Goal: Task Accomplishment & Management: Manage account settings

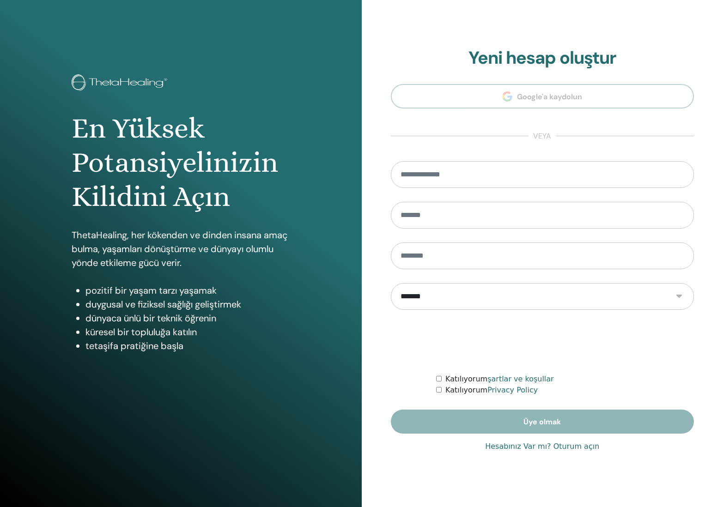
click at [571, 447] on link "Hesabınız Var mı? Oturum açın" at bounding box center [542, 446] width 114 height 11
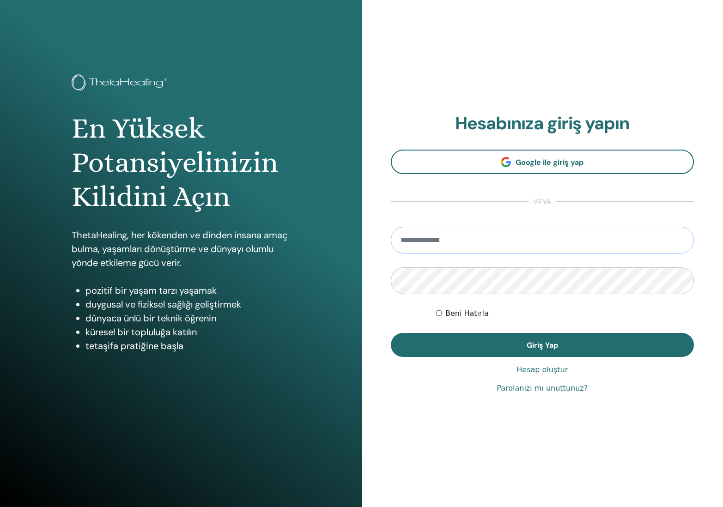
type input "**********"
click at [542, 345] on button "Giriş Yap" at bounding box center [542, 345] width 303 height 24
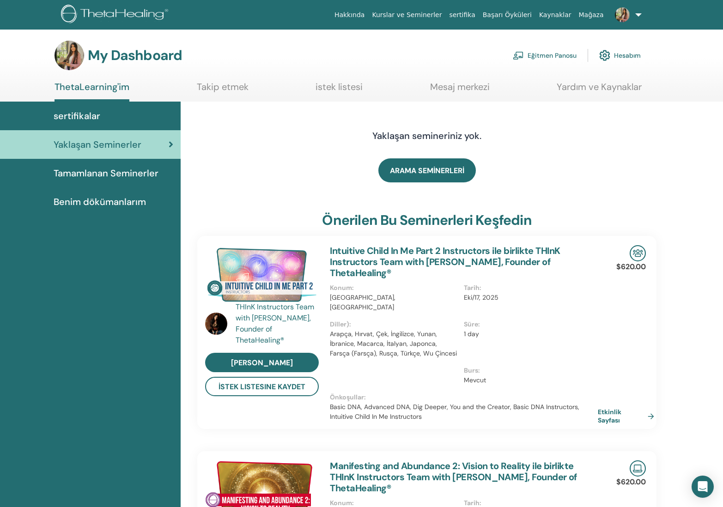
click at [549, 53] on link "Eğitmen Panosu" at bounding box center [545, 55] width 64 height 20
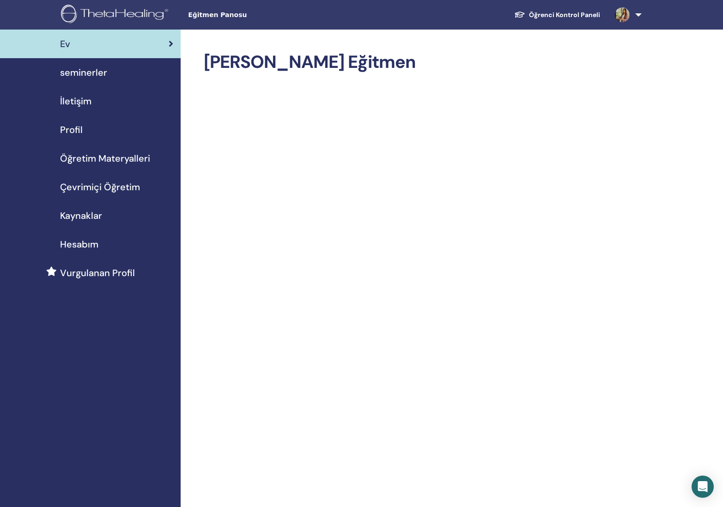
click at [85, 187] on span "Çevrimiçi Öğretim" at bounding box center [100, 187] width 80 height 14
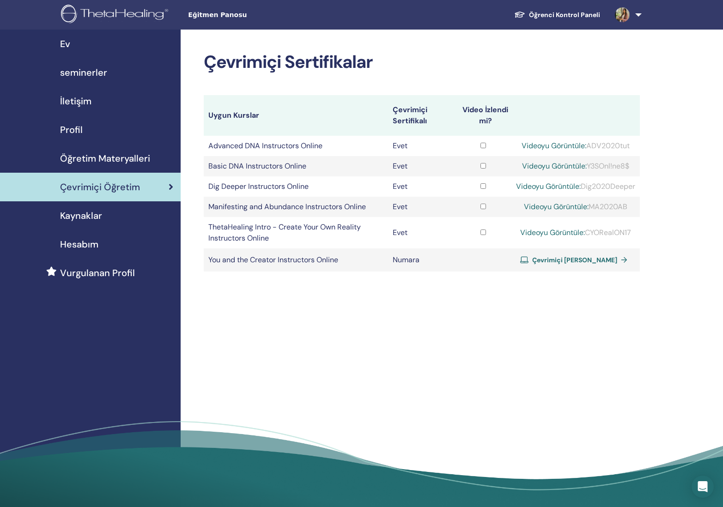
click at [102, 80] on link "seminerler" at bounding box center [90, 72] width 181 height 29
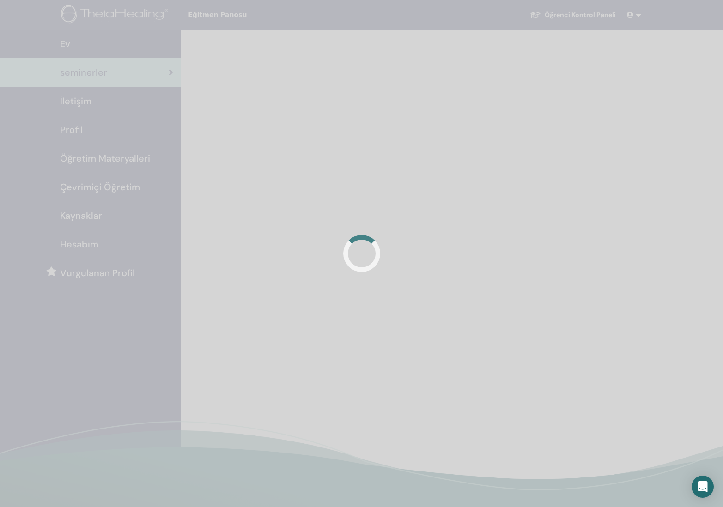
scroll to position [11, 0]
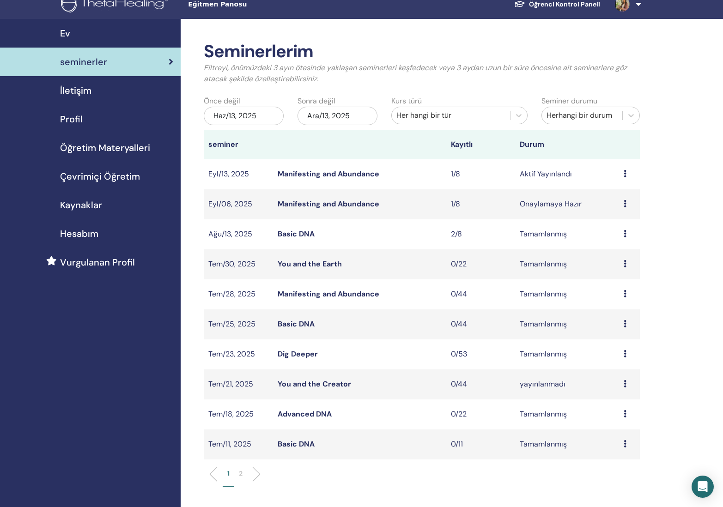
click at [360, 172] on link "Manifesting and Abundance" at bounding box center [329, 174] width 102 height 10
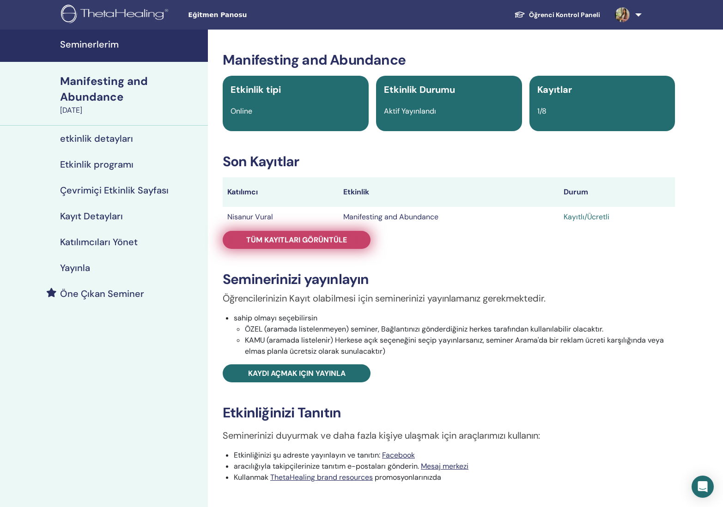
click at [358, 241] on link "Tüm kayıtları görüntüle" at bounding box center [297, 240] width 148 height 18
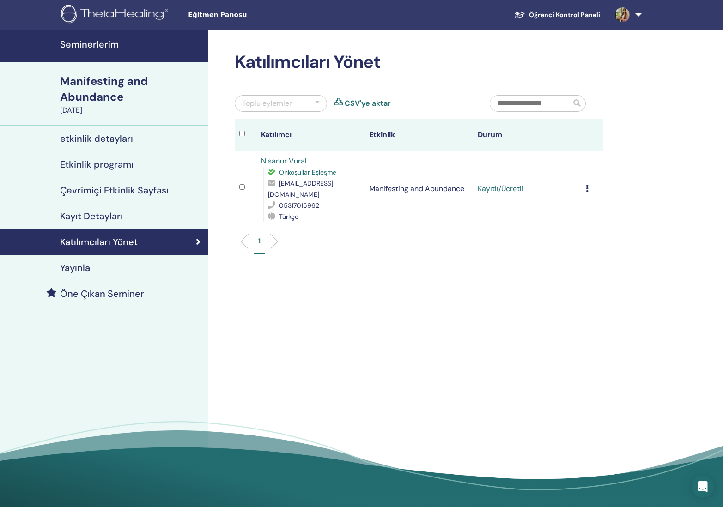
click at [587, 185] on icon at bounding box center [587, 188] width 3 height 7
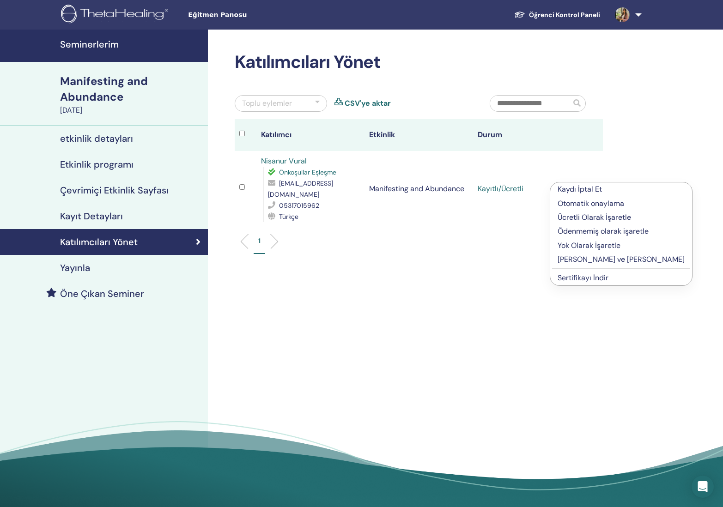
click at [628, 262] on p "[PERSON_NAME] ve [PERSON_NAME]" at bounding box center [620, 259] width 127 height 11
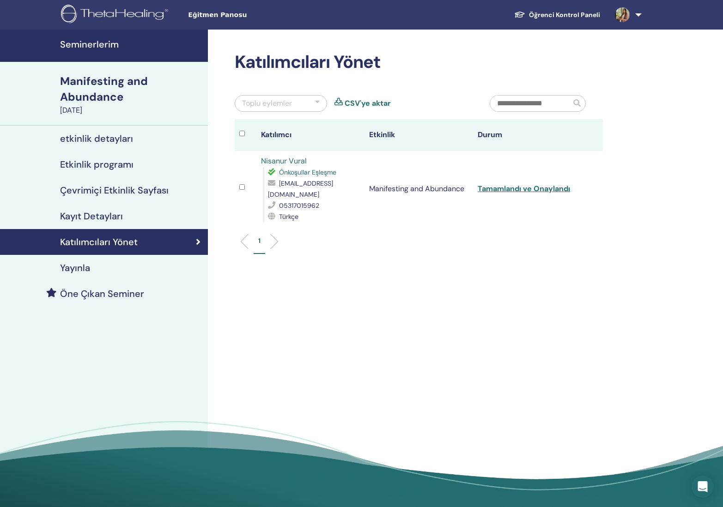
click at [545, 184] on link "Tamamlandı ve Onaylandı" at bounding box center [523, 189] width 92 height 10
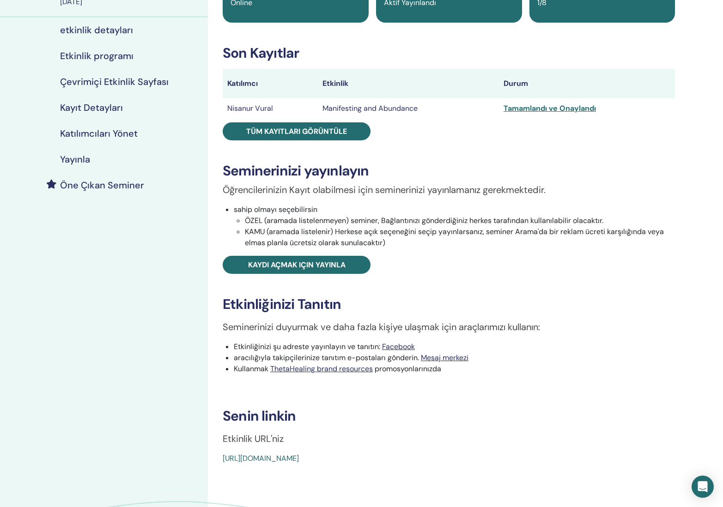
scroll to position [109, 0]
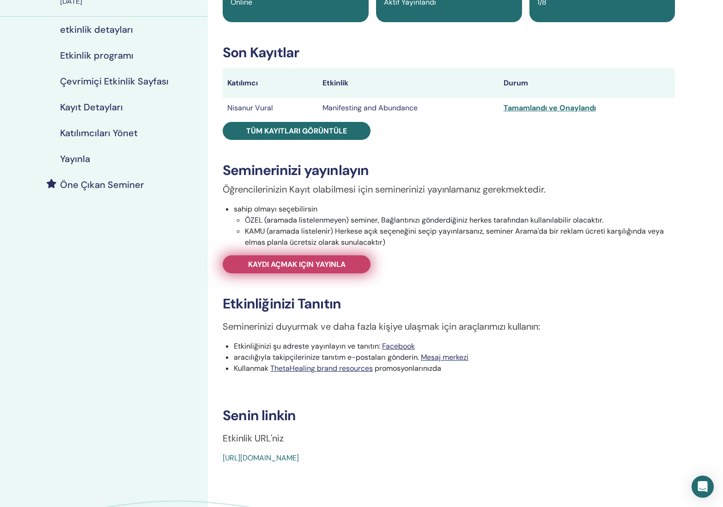
click at [323, 267] on span "Kaydı açmak için yayınla" at bounding box center [296, 265] width 97 height 10
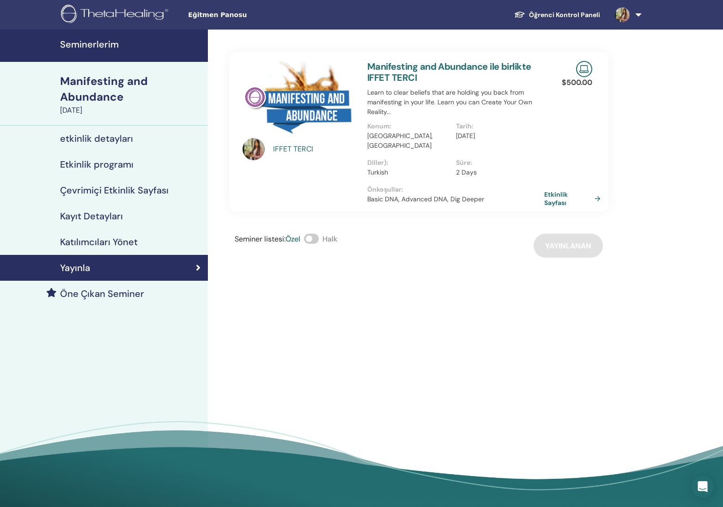
click at [120, 247] on h4 "Katılımcıları Yönet" at bounding box center [99, 241] width 78 height 11
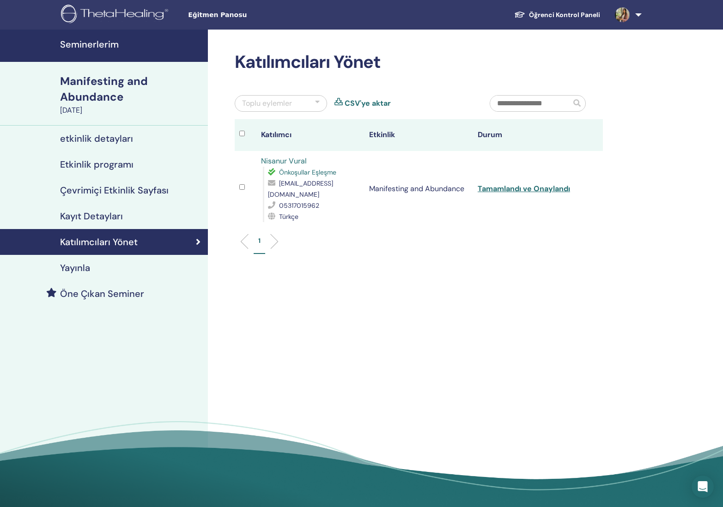
click at [126, 193] on h4 "Çevrimiçi Etkinlik Sayfası" at bounding box center [114, 190] width 109 height 11
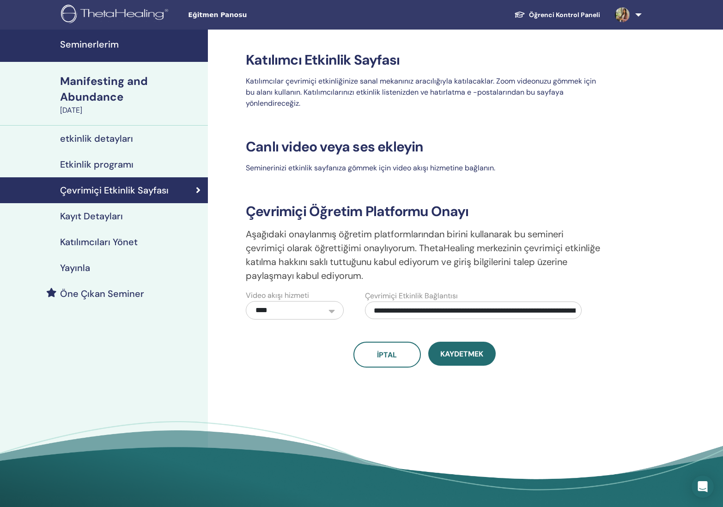
click at [113, 219] on h4 "Kayıt Detayları" at bounding box center [91, 216] width 63 height 11
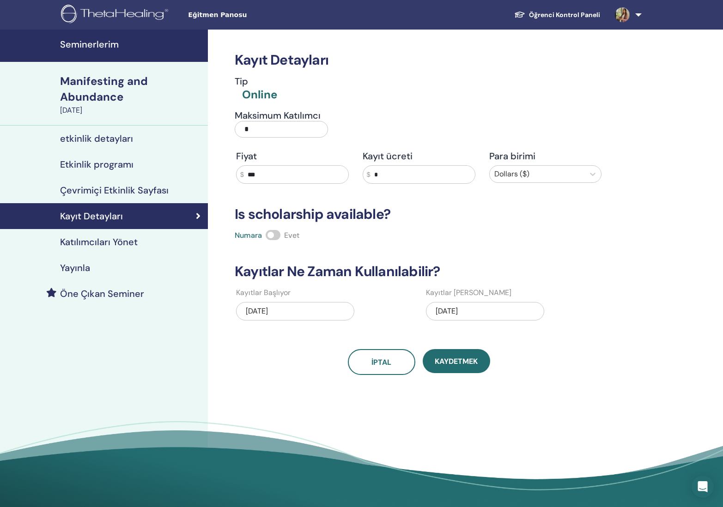
click at [110, 166] on h4 "Etkinlik programı" at bounding box center [96, 164] width 73 height 11
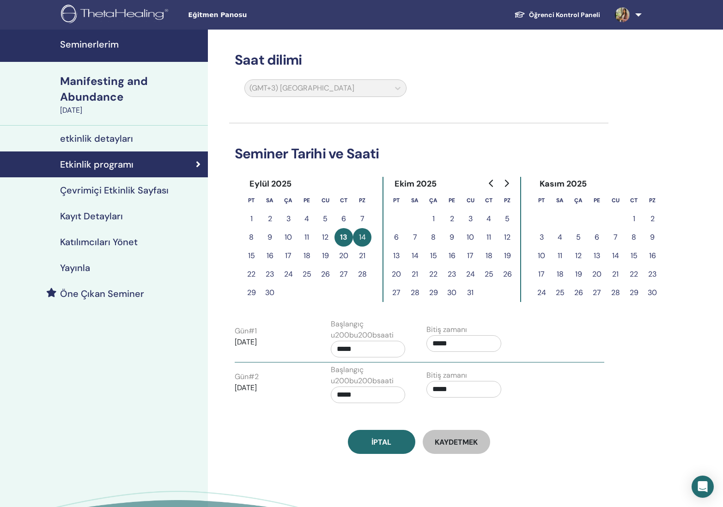
click at [108, 139] on h4 "etkinlik detayları" at bounding box center [96, 138] width 73 height 11
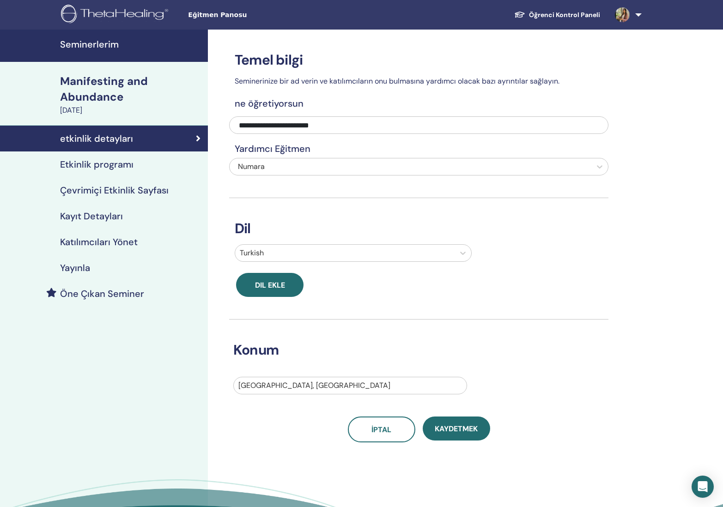
click at [111, 158] on link "Etkinlik programı" at bounding box center [104, 164] width 208 height 26
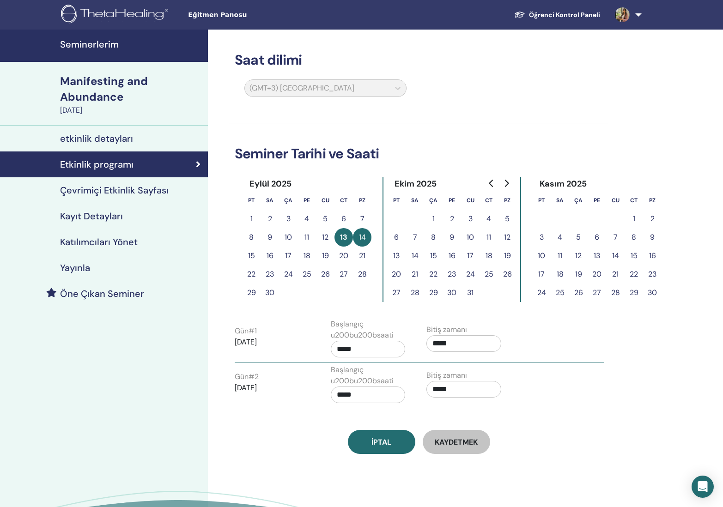
click at [324, 350] on div "Başlangıç u200bu200bsaati *****" at bounding box center [372, 340] width 96 height 43
click at [317, 349] on div "Gün # 1 2025/09/13 Başlangıç u200bu200bsaati ***** Bitiş zamanı *****" at bounding box center [419, 340] width 383 height 43
click at [562, 399] on div "Gün # 2 2025/09/14 Başlangıç u200bu200bsaati ***** Bitiş zamanı *****" at bounding box center [419, 385] width 383 height 43
click at [345, 236] on button "13" at bounding box center [343, 237] width 18 height 18
click at [356, 236] on button "14" at bounding box center [362, 237] width 18 height 18
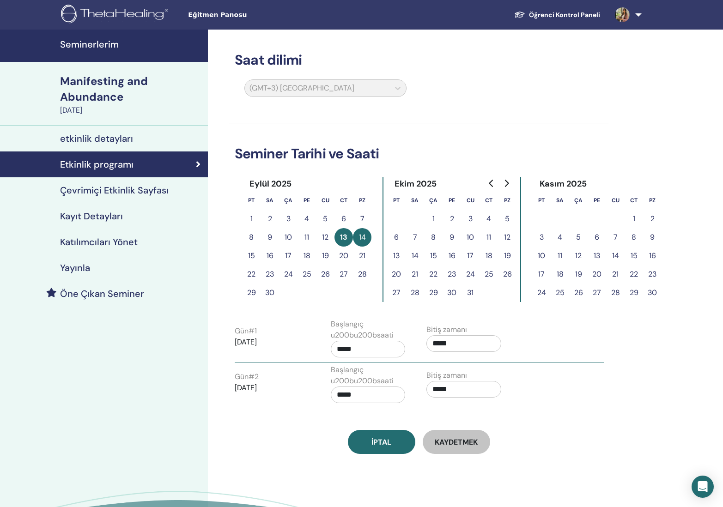
click at [111, 133] on h4 "etkinlik detayları" at bounding box center [96, 138] width 73 height 11
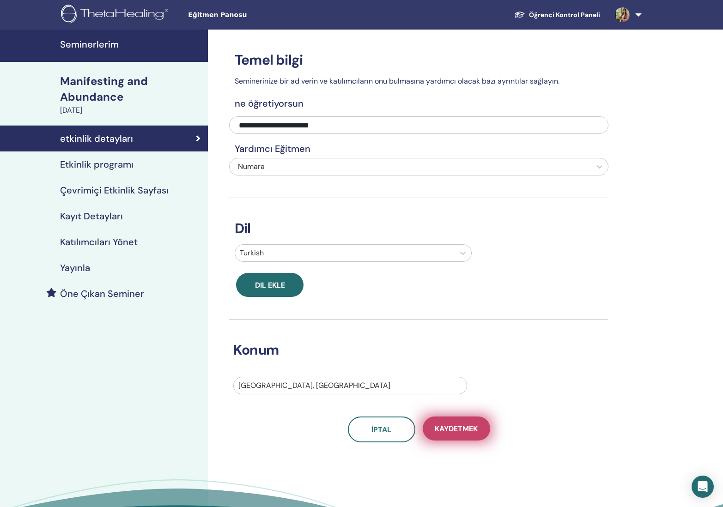
click at [465, 434] on button "Kaydetmek" at bounding box center [456, 429] width 67 height 24
click at [468, 426] on span "Kaydetmek" at bounding box center [456, 429] width 43 height 10
click at [82, 244] on h4 "Katılımcıları Yönet" at bounding box center [99, 241] width 78 height 11
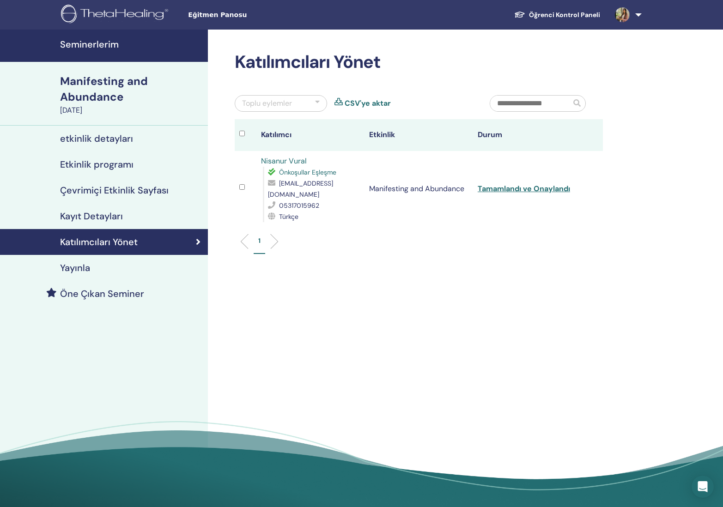
click at [131, 190] on h4 "Çevrimiçi Etkinlik Sayfası" at bounding box center [114, 190] width 109 height 11
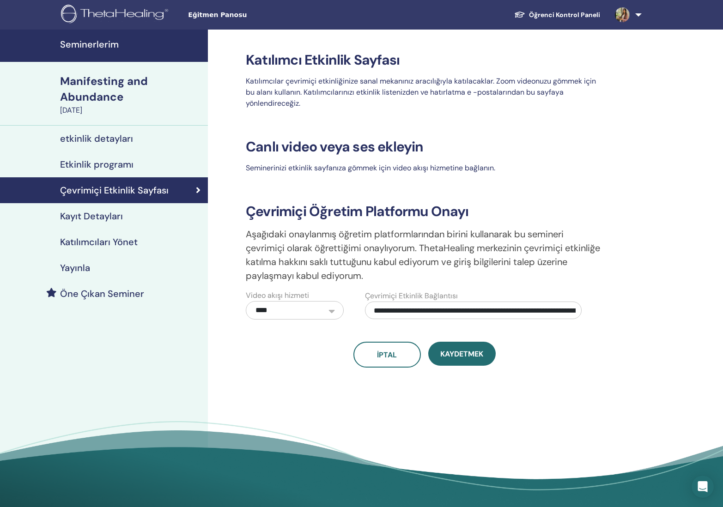
click at [120, 169] on h4 "Etkinlik programı" at bounding box center [96, 164] width 73 height 11
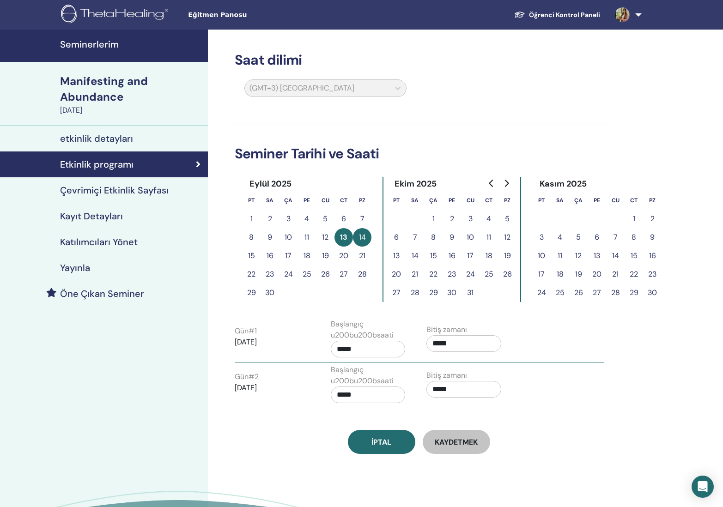
click at [111, 142] on h4 "etkinlik detayları" at bounding box center [96, 138] width 73 height 11
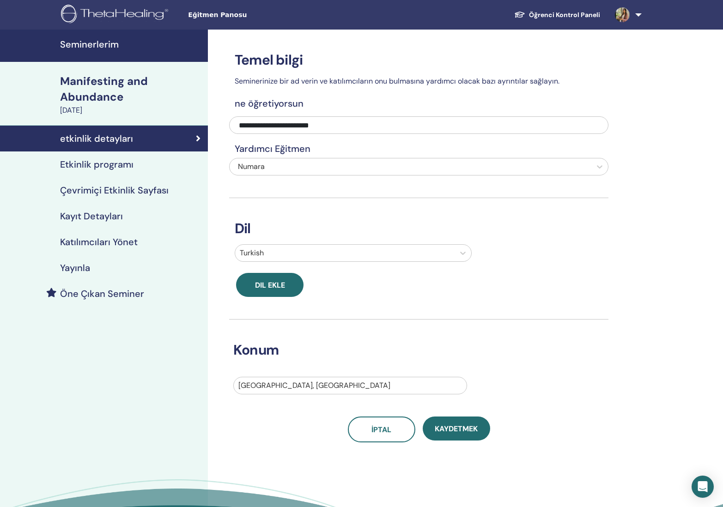
click at [81, 268] on h4 "Yayınla" at bounding box center [75, 267] width 30 height 11
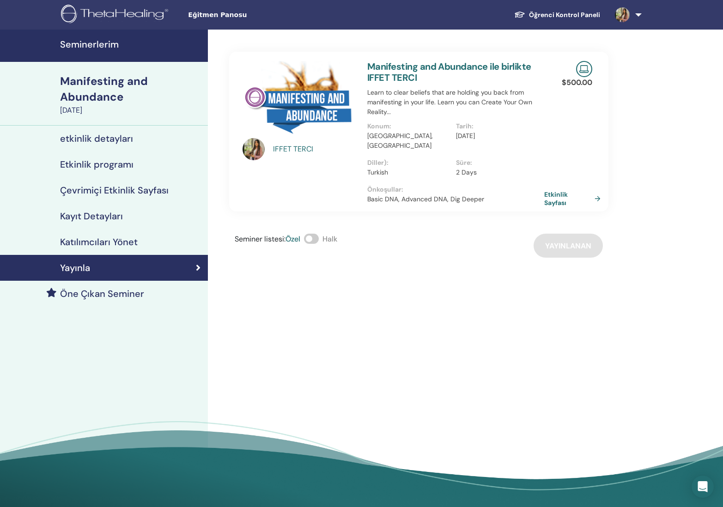
click at [89, 245] on h4 "Katılımcıları Yönet" at bounding box center [99, 241] width 78 height 11
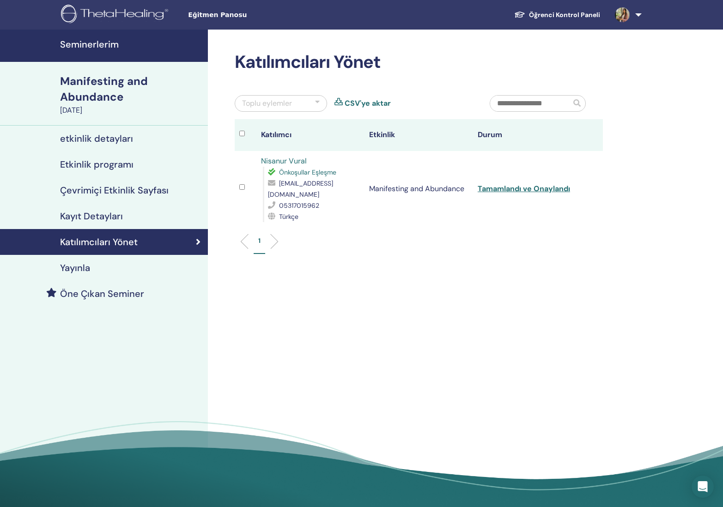
click at [91, 217] on h4 "Kayıt Detayları" at bounding box center [91, 216] width 63 height 11
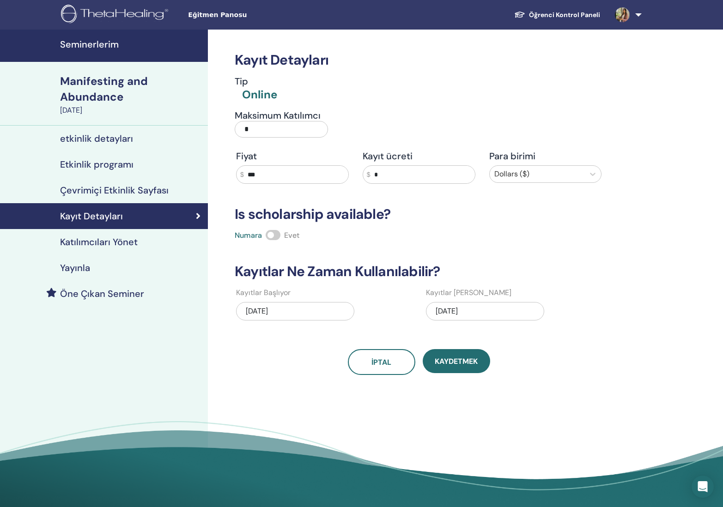
click at [99, 195] on h4 "Çevrimiçi Etkinlik Sayfası" at bounding box center [114, 190] width 109 height 11
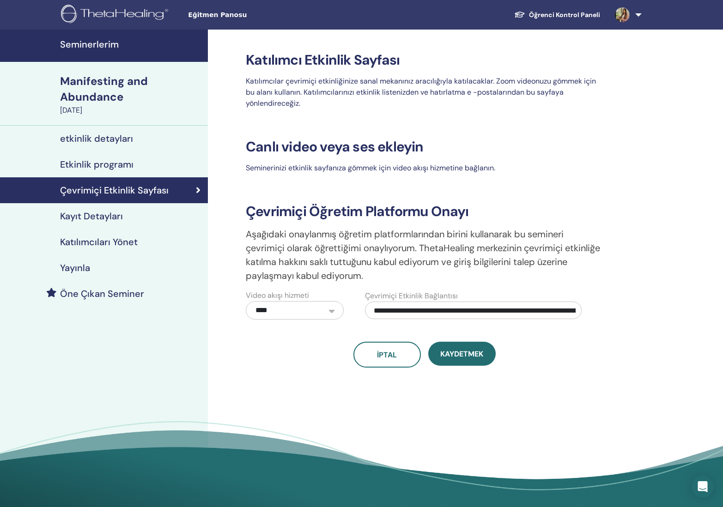
click at [125, 163] on h4 "Etkinlik programı" at bounding box center [96, 164] width 73 height 11
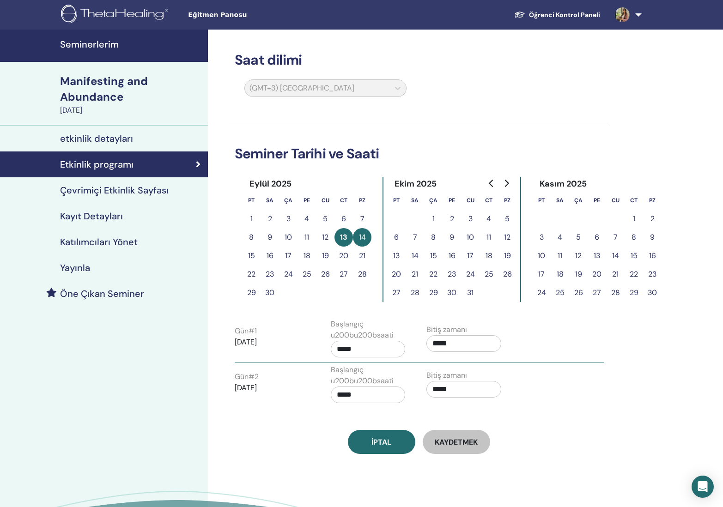
click at [95, 145] on link "etkinlik detayları" at bounding box center [104, 139] width 208 height 26
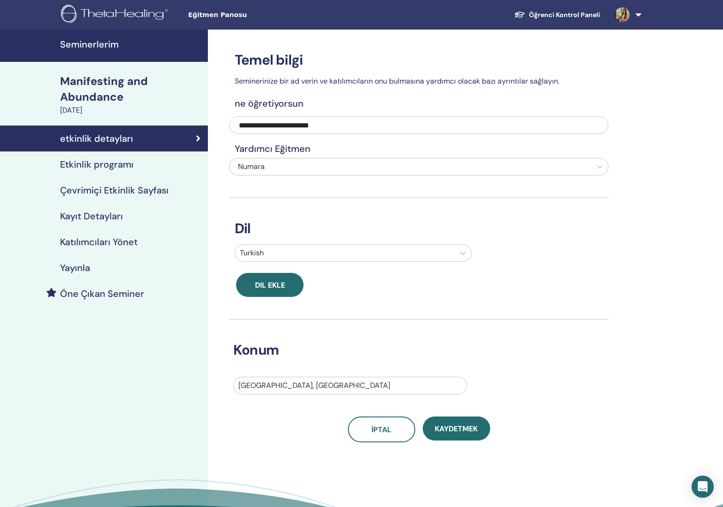
click at [106, 241] on h4 "Katılımcıları Yönet" at bounding box center [99, 241] width 78 height 11
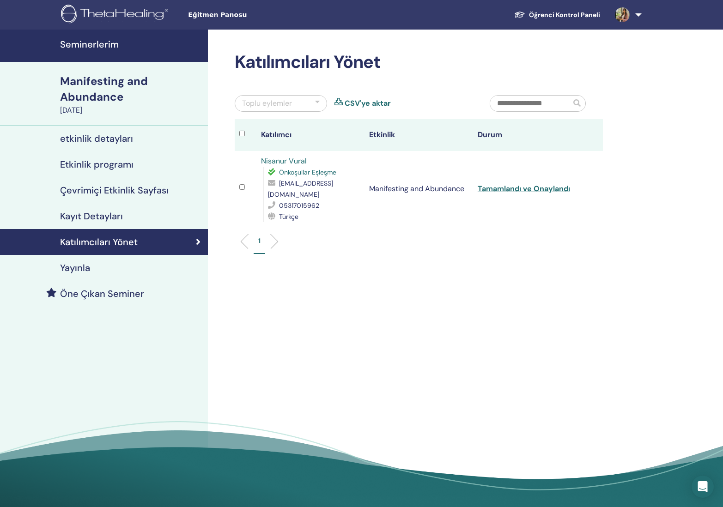
click at [77, 217] on h4 "Kayıt Detayları" at bounding box center [91, 216] width 63 height 11
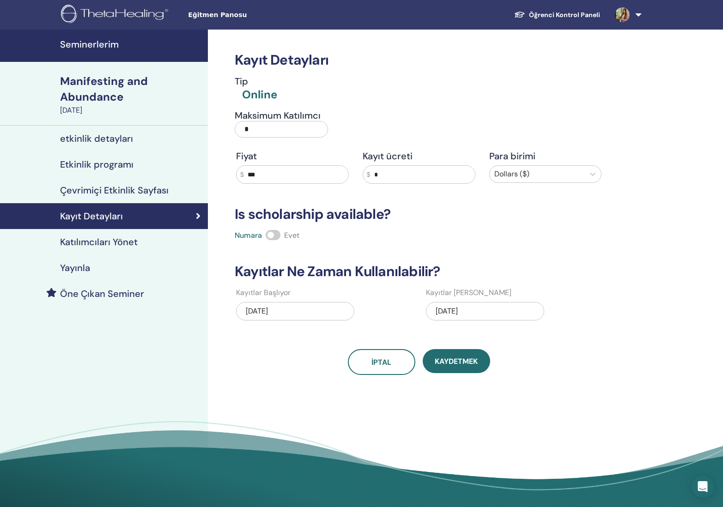
click at [94, 272] on div "Yayınla" at bounding box center [103, 267] width 193 height 11
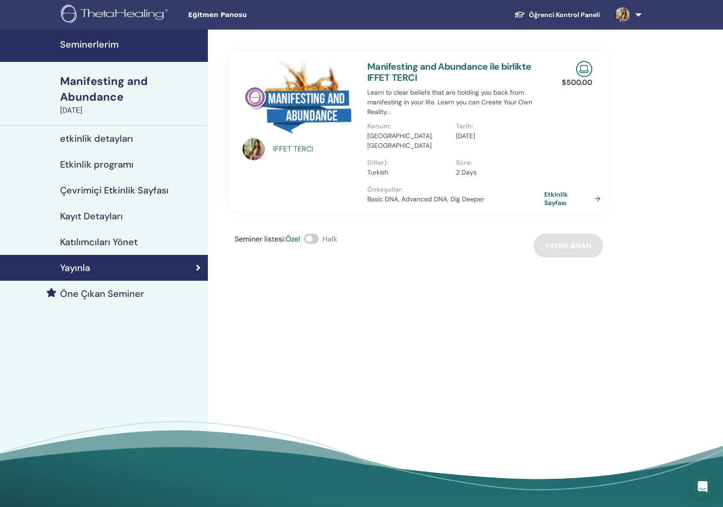
click at [78, 135] on h4 "etkinlik detayları" at bounding box center [96, 138] width 73 height 11
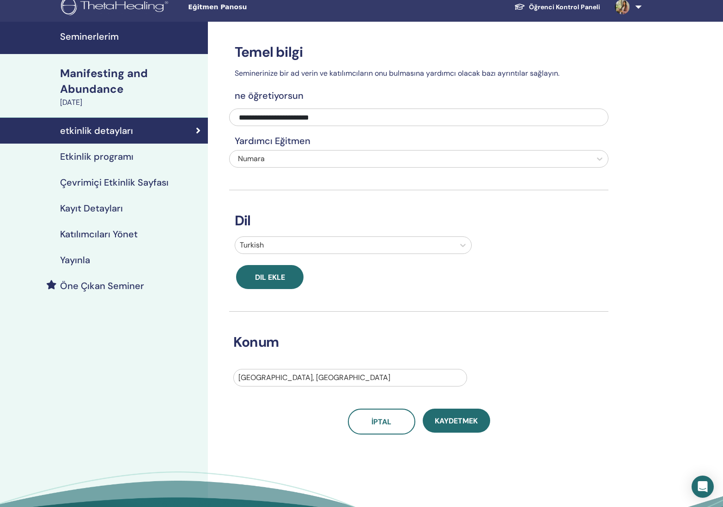
scroll to position [11, 0]
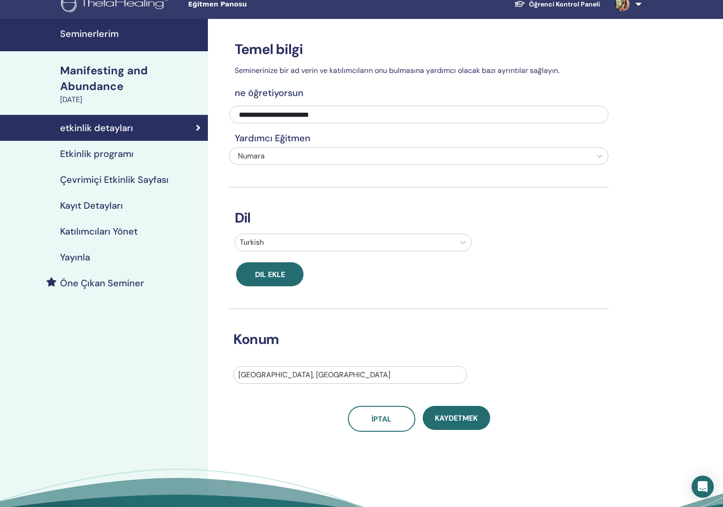
click at [100, 149] on h4 "Etkinlik programı" at bounding box center [96, 153] width 73 height 11
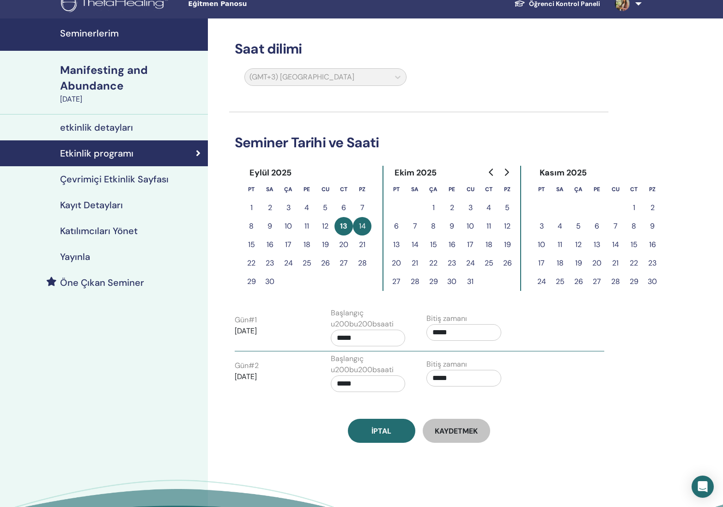
click at [115, 234] on h4 "Katılımcıları Yönet" at bounding box center [99, 230] width 78 height 11
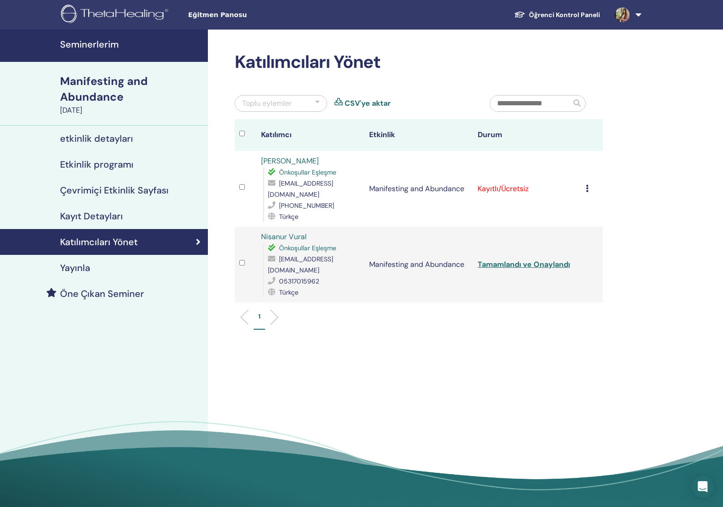
click at [587, 185] on icon at bounding box center [587, 188] width 3 height 7
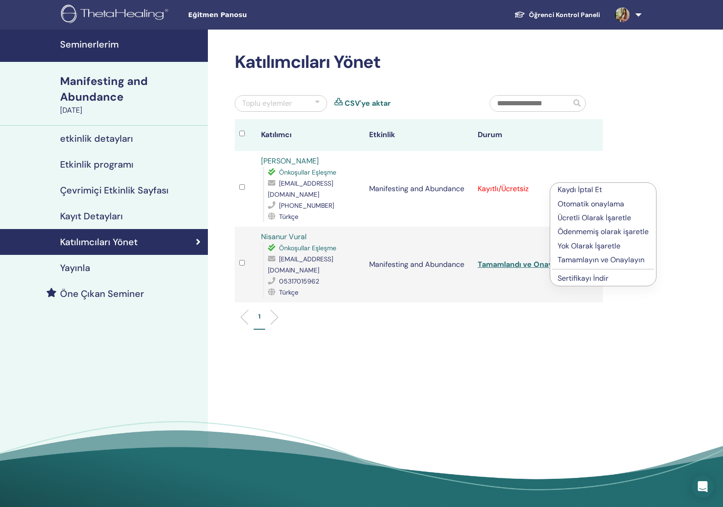
click at [596, 218] on p "Ücretli Olarak İşaretle" at bounding box center [602, 217] width 91 height 11
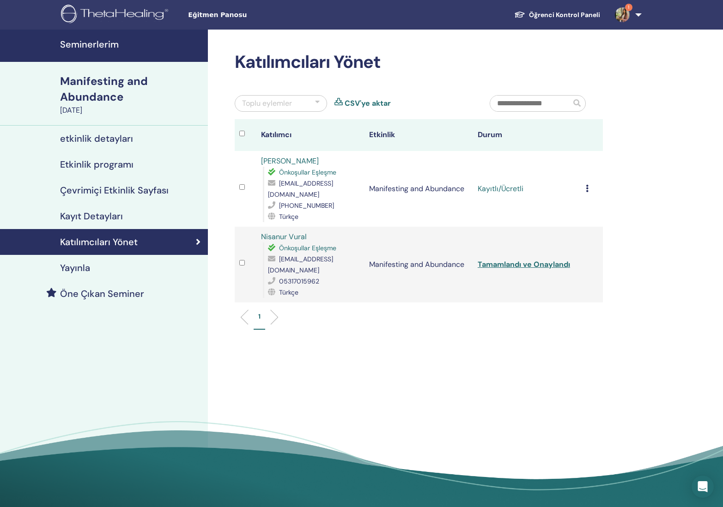
click at [587, 185] on icon at bounding box center [587, 188] width 3 height 7
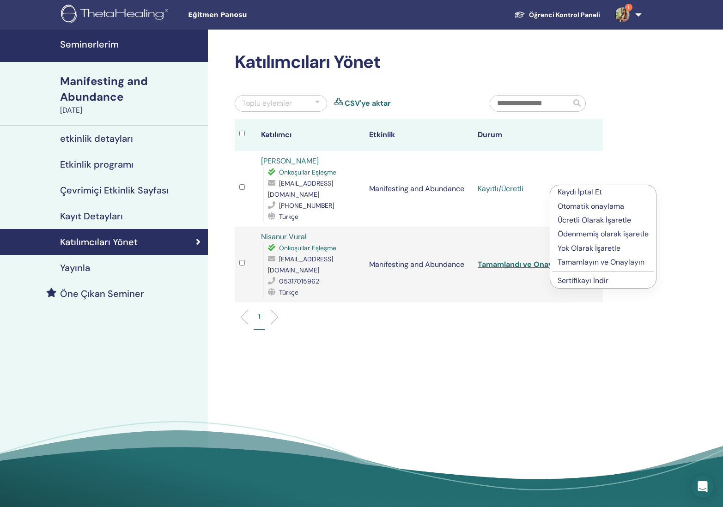
click at [596, 281] on link "Sertifikayı İndir" at bounding box center [582, 281] width 51 height 10
